Goal: Task Accomplishment & Management: Complete application form

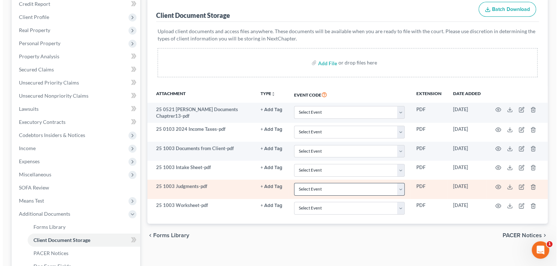
scroll to position [109, 0]
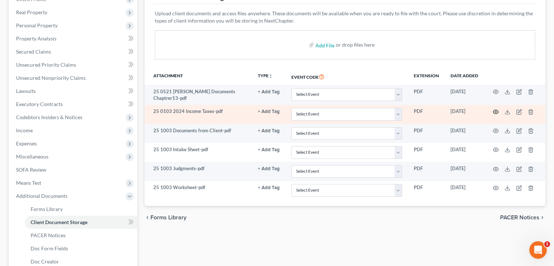
click at [495, 112] on icon "button" at bounding box center [496, 112] width 6 height 6
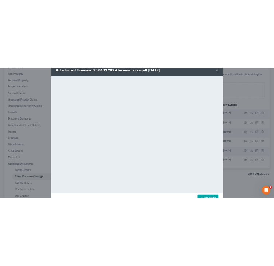
scroll to position [0, 0]
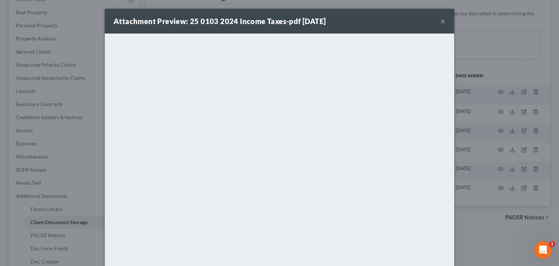
click at [441, 20] on button "×" at bounding box center [443, 21] width 5 height 9
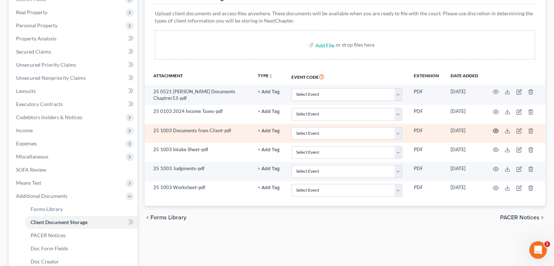
click at [494, 129] on icon "button" at bounding box center [496, 131] width 6 height 6
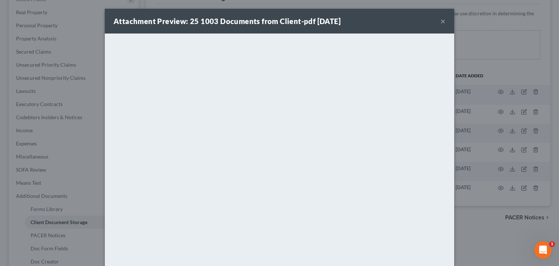
click at [442, 20] on button "×" at bounding box center [443, 21] width 5 height 9
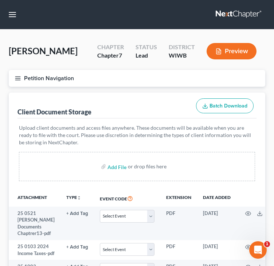
click at [19, 79] on icon "button" at bounding box center [18, 78] width 7 height 7
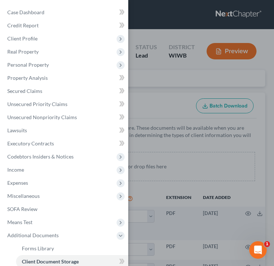
click at [148, 28] on div "Case Dashboard Payments Invoices Payments Payments Credit Report Client Profile" at bounding box center [137, 133] width 274 height 266
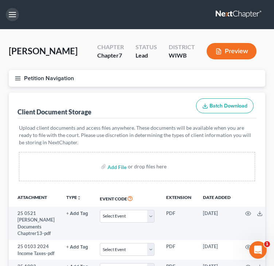
click at [12, 16] on button "button" at bounding box center [12, 14] width 13 height 13
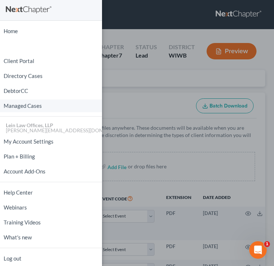
click at [20, 109] on link "Managed Cases" at bounding box center [51, 105] width 102 height 13
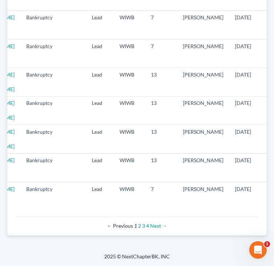
scroll to position [0, 176]
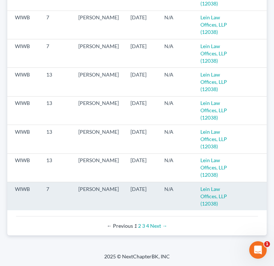
click at [267, 187] on icon "visibility" at bounding box center [269, 189] width 5 height 5
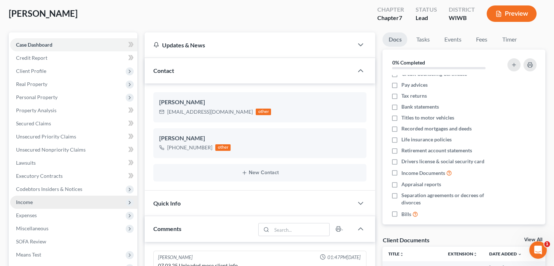
scroll to position [25, 0]
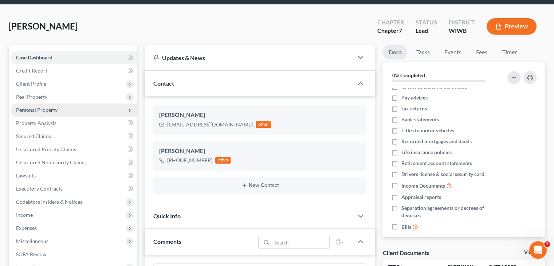
click at [55, 107] on span "Personal Property" at bounding box center [37, 110] width 42 height 6
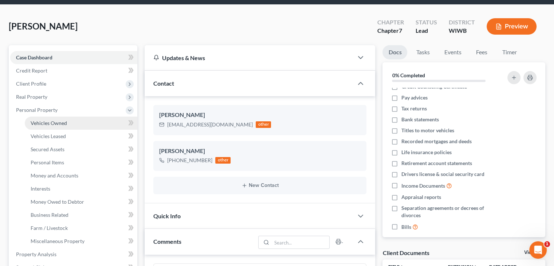
click at [50, 121] on span "Vehicles Owned" at bounding box center [49, 123] width 36 height 6
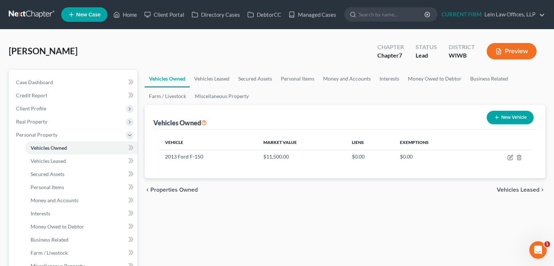
click at [279, 178] on div "chevron_left Properties Owned Vehicles Leased chevron_right" at bounding box center [345, 189] width 401 height 23
click at [279, 187] on span "Vehicles Leased" at bounding box center [518, 190] width 43 height 6
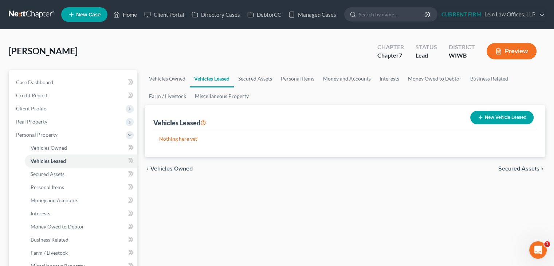
click at [279, 169] on span "Secured Assets" at bounding box center [518, 169] width 41 height 6
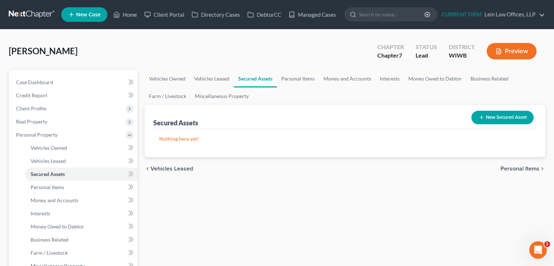
click at [279, 169] on span "Personal Items" at bounding box center [519, 169] width 39 height 6
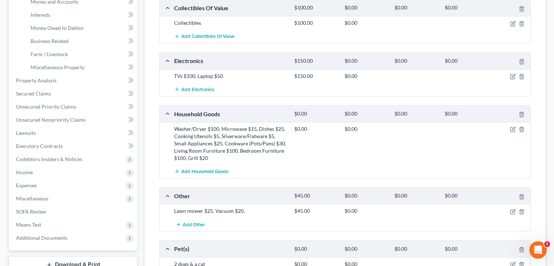
scroll to position [182, 0]
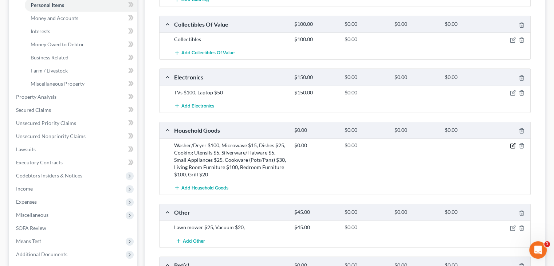
click at [279, 146] on icon "button" at bounding box center [513, 146] width 6 height 6
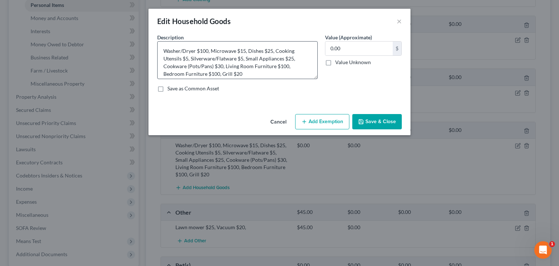
drag, startPoint x: 316, startPoint y: 66, endPoint x: 318, endPoint y: 86, distance: 20.1
click at [279, 79] on textarea "Washer/Dryer $100, Microwave $15, Dishes $25, Cooking Utensils $5, Silverware/F…" at bounding box center [237, 60] width 161 height 38
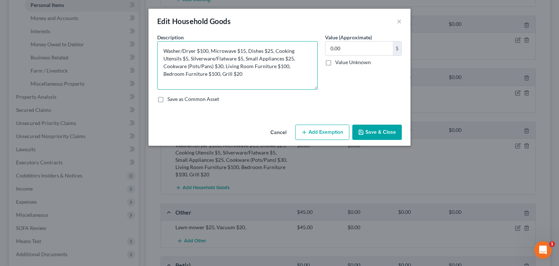
click at [200, 50] on textarea "Washer/Dryer $100, Microwave $15, Dishes $25, Cooking Utensils $5, Silverware/F…" at bounding box center [237, 65] width 161 height 48
click at [190, 74] on textarea "Washer/Dryer $200, Microwave $15, Dishes $25, Cooking Utensils $5, Silverware/F…" at bounding box center [237, 65] width 161 height 48
click at [278, 68] on textarea "Washer/Dryer $200, Microwave $15, Dishes $25, Cooking Utensils $5, Silverware/F…" at bounding box center [237, 65] width 161 height 48
type textarea "Washer/Dryer $200, Microwave $15, Dishes $25, Cooking Utensils $5, Silverware/F…"
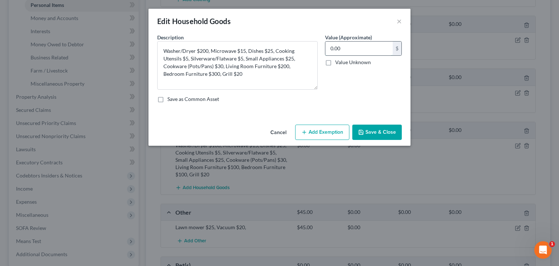
click at [279, 48] on input "0.00" at bounding box center [359, 49] width 67 height 14
paste input "825"
type input "825"
click at [279, 131] on button "Save & Close" at bounding box center [378, 132] width 50 height 15
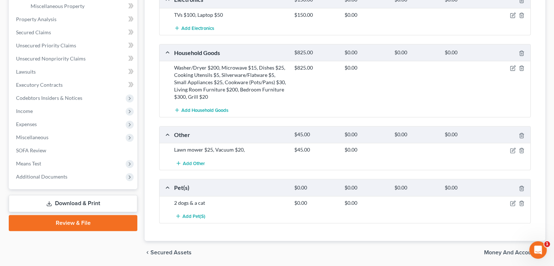
scroll to position [284, 0]
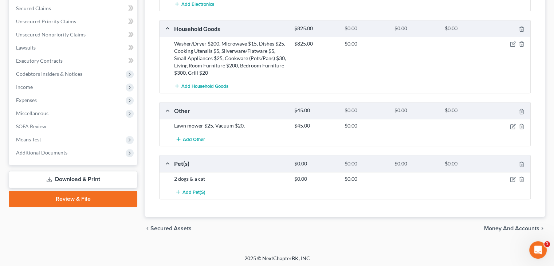
click at [279, 225] on span "Money and Accounts" at bounding box center [511, 228] width 55 height 6
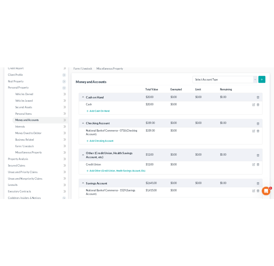
scroll to position [146, 0]
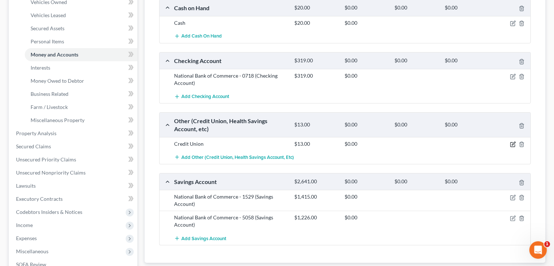
click at [279, 142] on icon "button" at bounding box center [513, 144] width 6 height 6
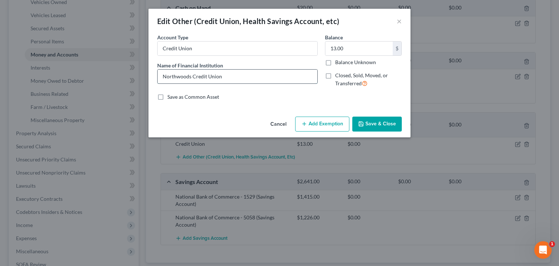
click at [252, 79] on input "Northwoods Credit Union" at bounding box center [238, 77] width 160 height 14
click at [195, 79] on input "Northwoods Credit Union" at bounding box center [238, 77] width 160 height 14
drag, startPoint x: 191, startPoint y: 79, endPoint x: 137, endPoint y: 80, distance: 54.3
click at [137, 80] on div "Edit Other (Credit Union, Health Savings Account, etc) × An exemption set must …" at bounding box center [279, 133] width 559 height 266
click at [161, 49] on input "Credit Union" at bounding box center [238, 49] width 160 height 14
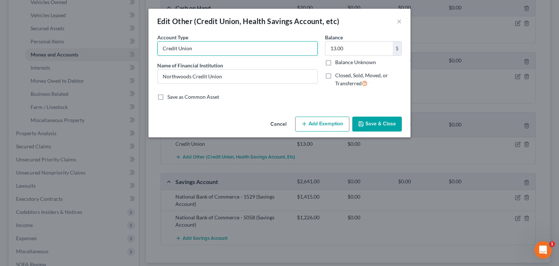
paste input "Northwoods"
type input "Northwoods Credit Union"
click at [279, 122] on button "Save & Close" at bounding box center [378, 124] width 50 height 15
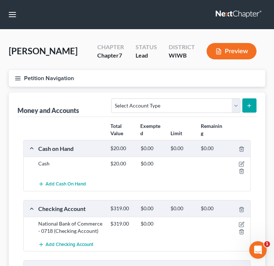
scroll to position [0, 0]
click at [18, 74] on button "Petition Navigation" at bounding box center [137, 78] width 256 height 17
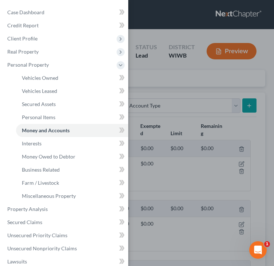
click at [9, 191] on ul "Vehicles Owned Vehicles Leased Machinery and Vehicles Office Related" at bounding box center [64, 136] width 127 height 131
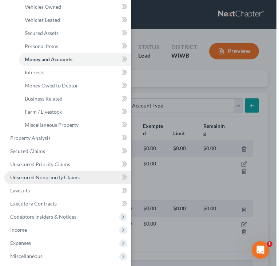
scroll to position [73, 0]
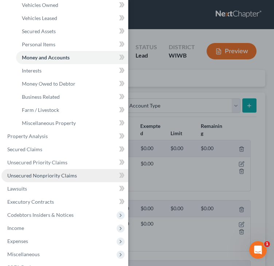
click at [44, 176] on span "Unsecured Nonpriority Claims" at bounding box center [42, 175] width 70 height 6
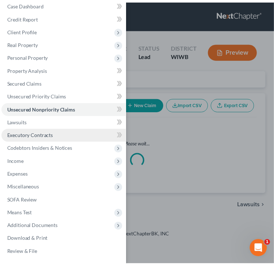
scroll to position [8, 0]
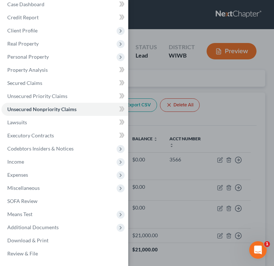
click at [235, 109] on div "Case Dashboard Payments Invoices Payments Payments Credit Report Client Profile" at bounding box center [137, 133] width 274 height 266
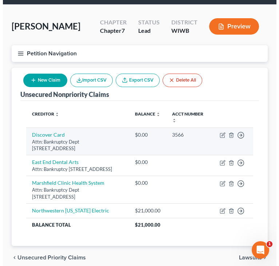
scroll to position [36, 0]
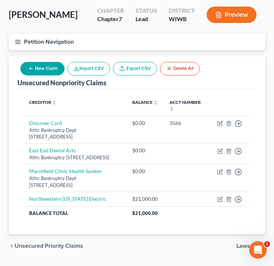
click at [42, 67] on button "New Claim" at bounding box center [42, 68] width 44 height 13
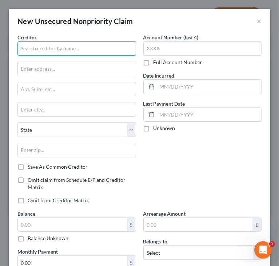
click at [44, 51] on input "text" at bounding box center [76, 48] width 119 height 15
type input "[GEOGRAPHIC_DATA]"
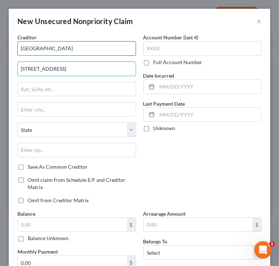
type input "[STREET_ADDRESS]"
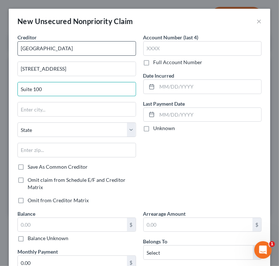
type input "Suite 100"
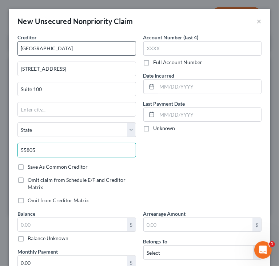
type input "55805"
type input "Duluth"
select select "24"
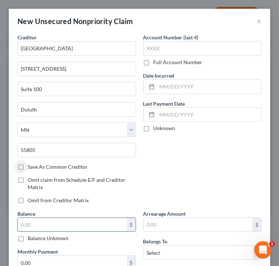
click at [81, 221] on input "text" at bounding box center [72, 225] width 109 height 14
type input "2"
type input "3,400"
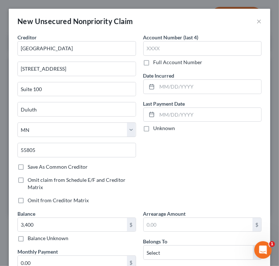
click at [218, 152] on div "Account Number (last 4) Full Account Number Date Incurred Last Payment Date Unk…" at bounding box center [203, 122] width 126 height 176
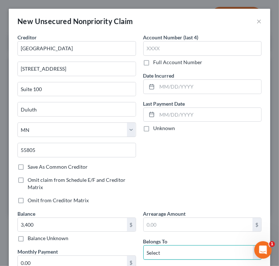
click at [182, 250] on select "Select Debtor 1 Only Debtor 2 Only Debtor 1 And Debtor 2 Only At Least One Of T…" at bounding box center [203, 252] width 119 height 15
select select "0"
click at [144, 245] on select "Select Debtor 1 Only Debtor 2 Only Debtor 1 And Debtor 2 Only At Least One Of T…" at bounding box center [203, 252] width 119 height 15
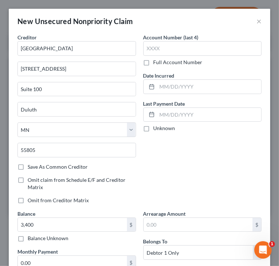
click at [184, 164] on div "Account Number (last 4) Full Account Number Date Incurred Last Payment Date Unk…" at bounding box center [203, 122] width 126 height 176
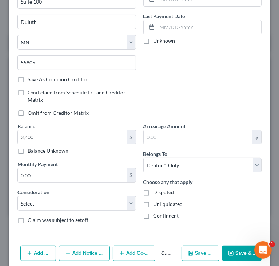
scroll to position [95, 0]
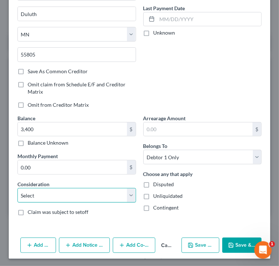
click at [122, 196] on select "Select Cable / Satellite Services Collection Agency Credit Card Debt Debt Couns…" at bounding box center [76, 195] width 119 height 15
select select "9"
click at [17, 188] on select "Select Cable / Satellite Services Collection Agency Credit Card Debt Debt Couns…" at bounding box center [76, 195] width 119 height 15
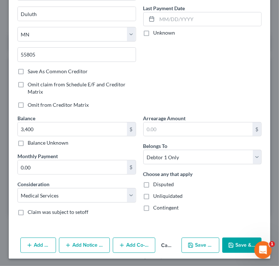
click at [108, 213] on div "Claim was subject to setoff" at bounding box center [76, 211] width 119 height 7
click at [230, 245] on button "Save & Close" at bounding box center [242, 244] width 39 height 15
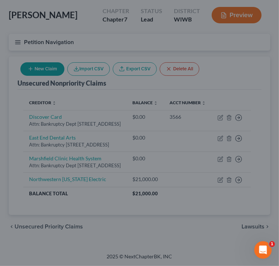
type input "3,400.00"
